Goal: Check status: Check status

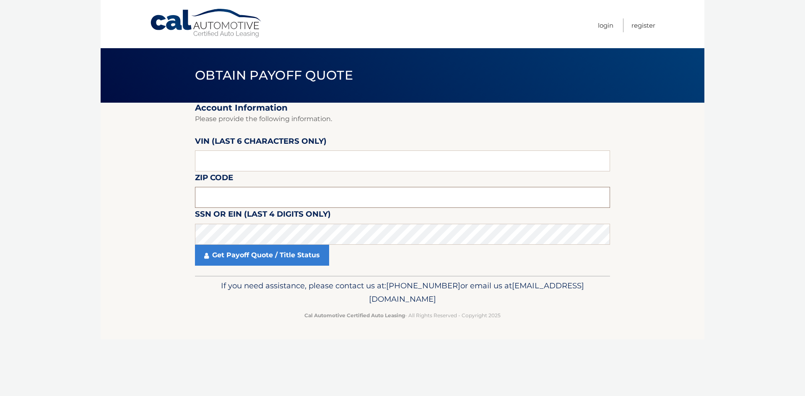
click at [225, 194] on input "text" at bounding box center [402, 197] width 415 height 21
click at [229, 158] on input "text" at bounding box center [402, 161] width 415 height 21
type input "1*****"
click at [289, 195] on input "text" at bounding box center [402, 197] width 415 height 21
drag, startPoint x: 293, startPoint y: 170, endPoint x: 293, endPoint y: 165, distance: 5.1
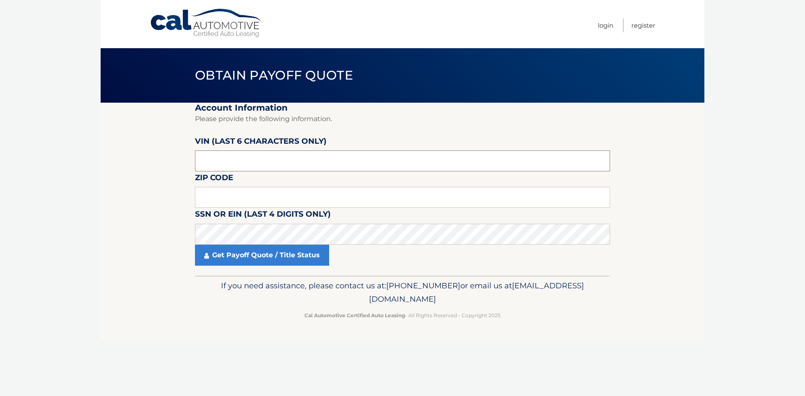
click at [293, 169] on input "text" at bounding box center [402, 161] width 415 height 21
click at [286, 202] on input "text" at bounding box center [402, 197] width 415 height 21
click at [267, 190] on input "text" at bounding box center [402, 197] width 415 height 21
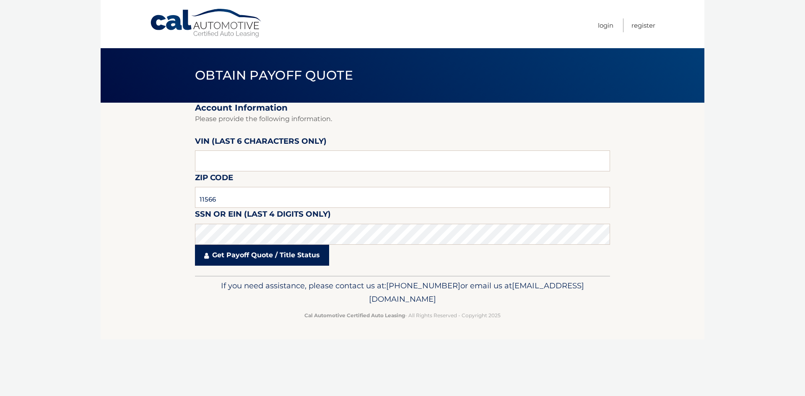
click at [277, 260] on link "Get Payoff Quote / Title Status" at bounding box center [262, 255] width 134 height 21
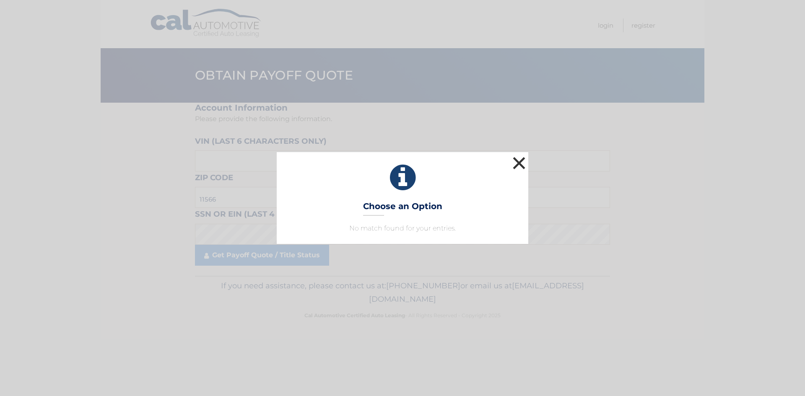
click at [522, 163] on button "×" at bounding box center [519, 163] width 17 height 17
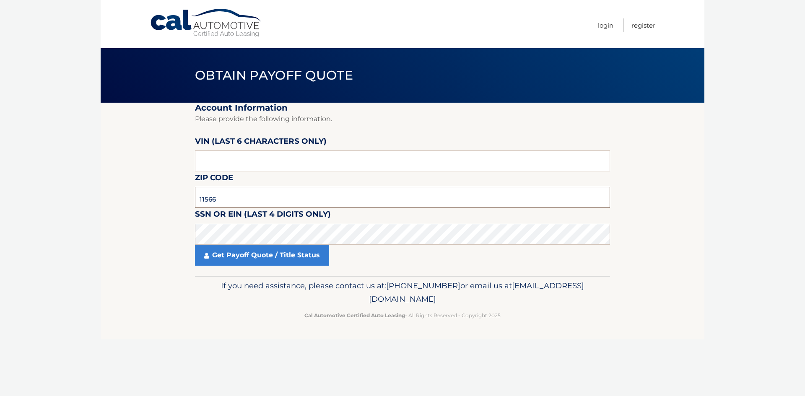
click at [219, 198] on input "11566" at bounding box center [402, 197] width 415 height 21
click at [230, 169] on input "text" at bounding box center [402, 161] width 415 height 21
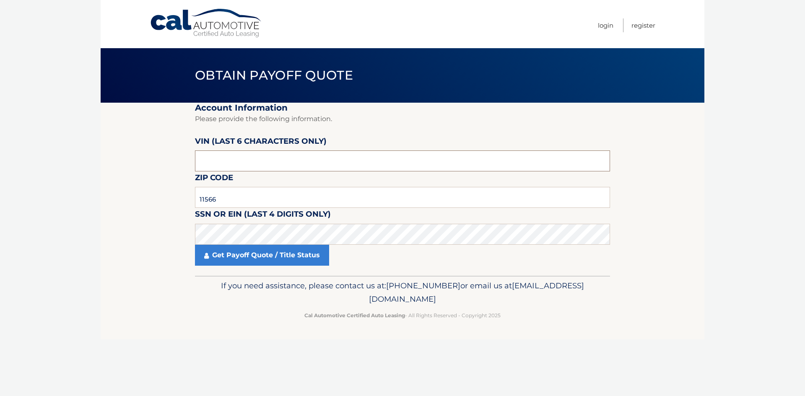
click at [230, 169] on input "text" at bounding box center [402, 161] width 415 height 21
click at [251, 161] on input "text" at bounding box center [402, 161] width 415 height 21
click at [246, 199] on input "11566" at bounding box center [402, 197] width 415 height 21
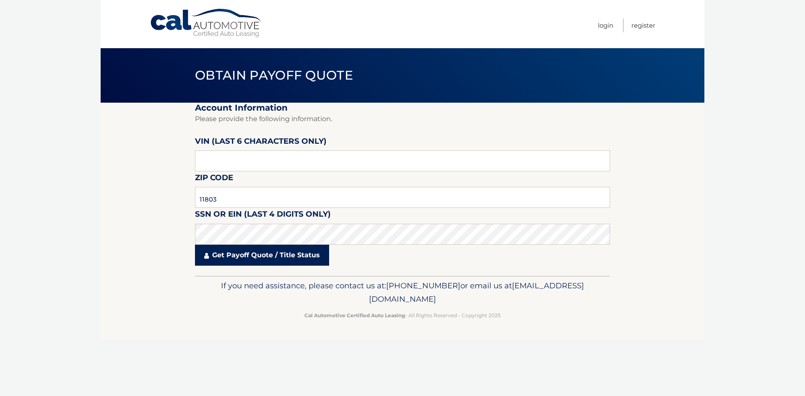
click at [255, 255] on link "Get Payoff Quote / Title Status" at bounding box center [262, 255] width 134 height 21
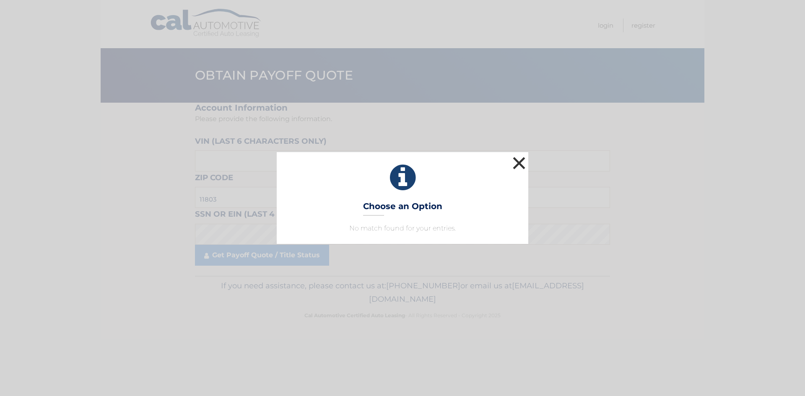
click at [520, 165] on button "×" at bounding box center [519, 163] width 17 height 17
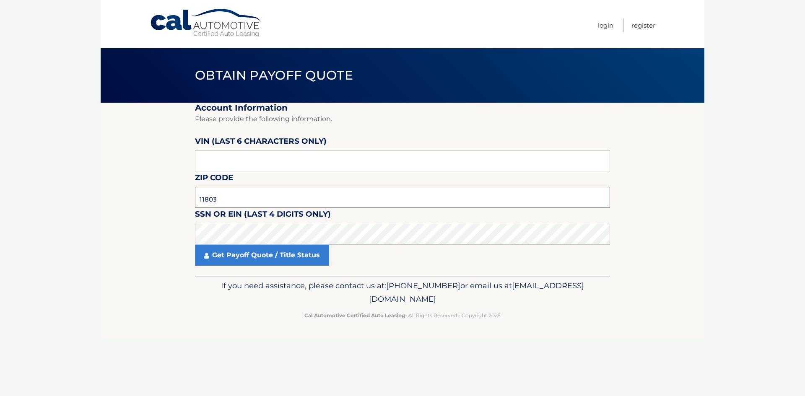
click at [223, 200] on input "11803" at bounding box center [402, 197] width 415 height 21
click at [280, 195] on input "11803" at bounding box center [402, 197] width 415 height 21
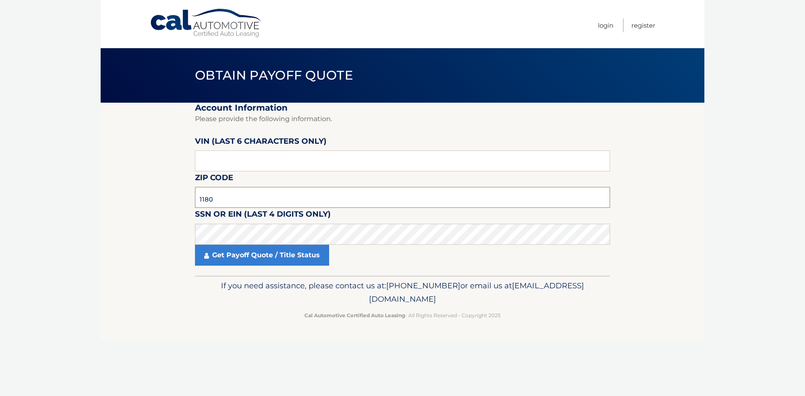
type input "11803"
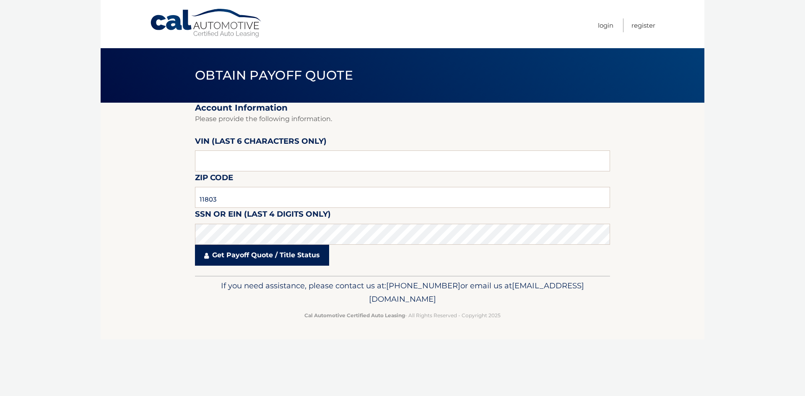
click at [268, 258] on link "Get Payoff Quote / Title Status" at bounding box center [262, 255] width 134 height 21
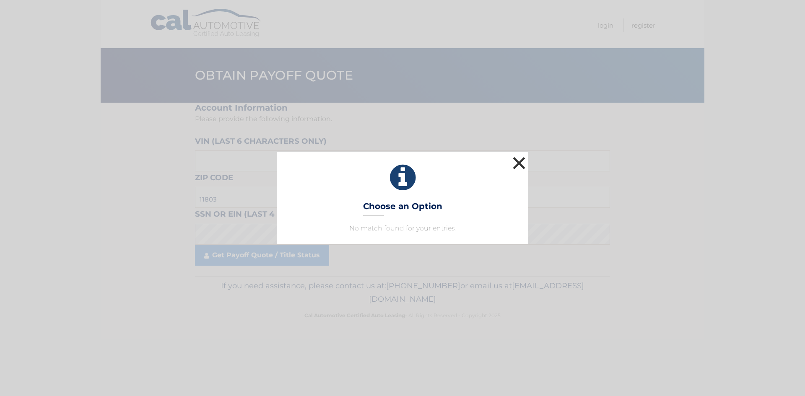
click at [523, 162] on button "×" at bounding box center [519, 163] width 17 height 17
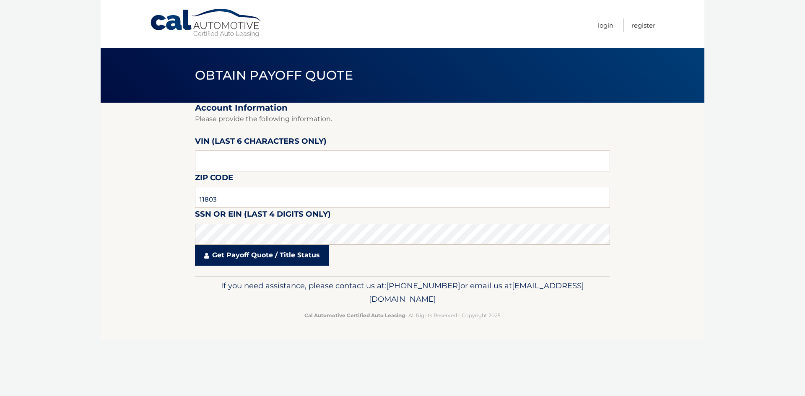
click at [248, 260] on link "Get Payoff Quote / Title Status" at bounding box center [262, 255] width 134 height 21
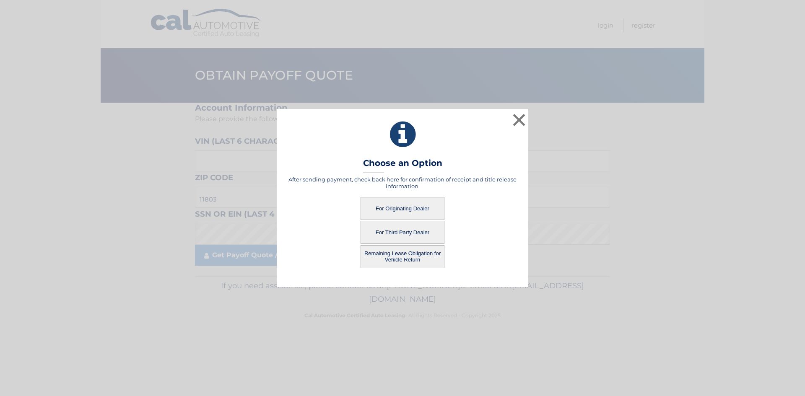
click at [412, 206] on button "For Originating Dealer" at bounding box center [403, 208] width 84 height 23
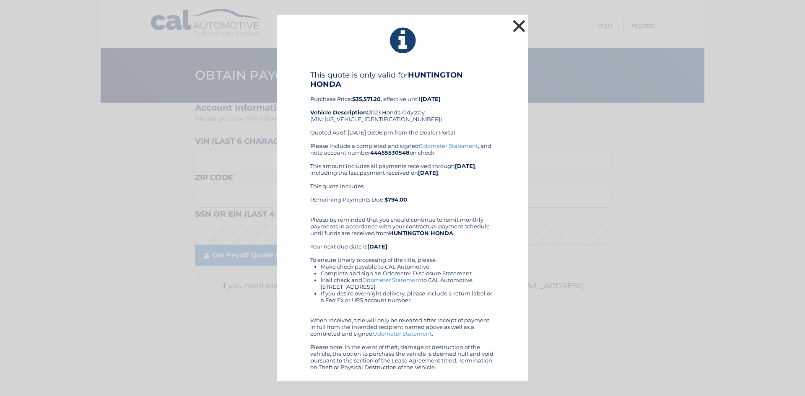
click at [523, 24] on button "×" at bounding box center [519, 26] width 17 height 17
